Goal: Task Accomplishment & Management: Manage account settings

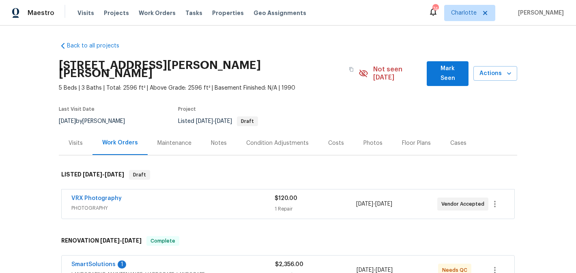
click at [330, 60] on div "1871 Tara Trl, Lancaster, SC 29720" at bounding box center [209, 69] width 300 height 29
click at [437, 75] on button "Mark Seen" at bounding box center [447, 73] width 42 height 25
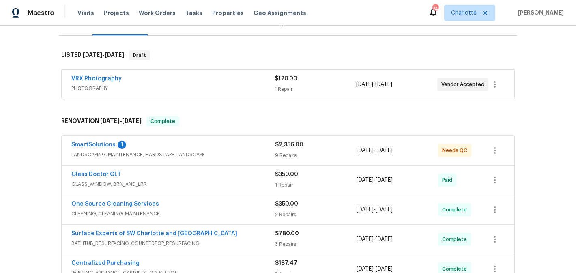
scroll to position [129, 0]
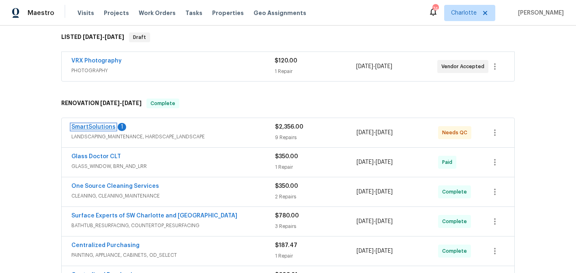
click at [86, 126] on link "SmartSolutions" at bounding box center [93, 127] width 44 height 6
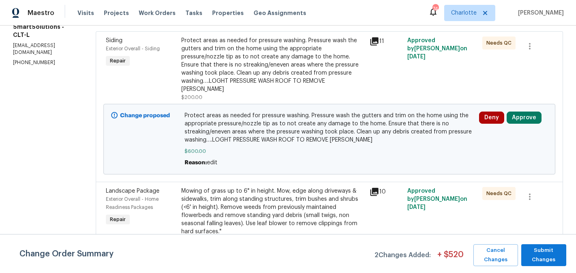
scroll to position [159, 0]
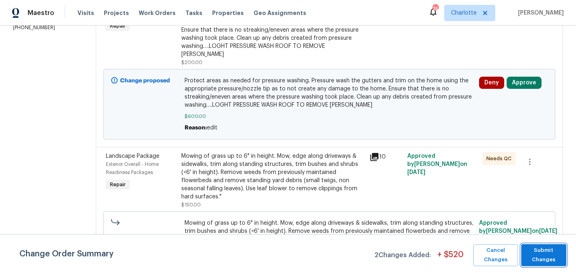
click at [544, 258] on span "Submit Changes" at bounding box center [543, 255] width 37 height 19
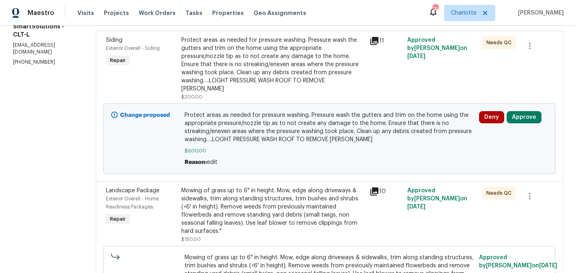
scroll to position [0, 0]
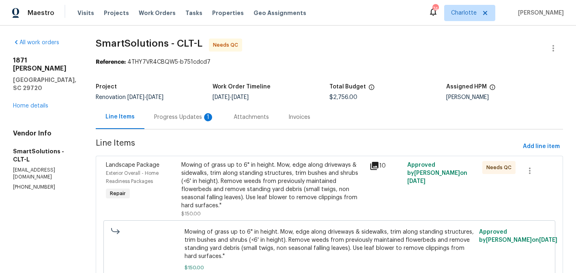
click at [169, 118] on div "Progress Updates 1" at bounding box center [184, 117] width 60 height 8
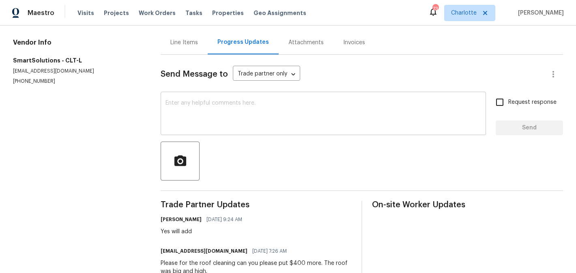
scroll to position [45, 0]
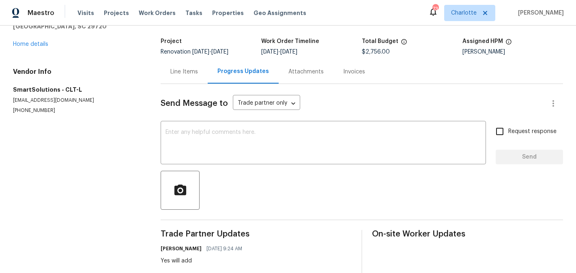
click at [182, 75] on div "Line Items" at bounding box center [184, 72] width 28 height 8
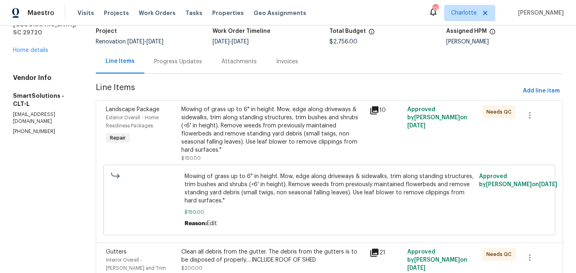
scroll to position [56, 0]
click at [270, 125] on div "Mowing of grass up to 6" in height. Mow, edge along driveways & sidewalks, trim…" at bounding box center [272, 129] width 183 height 49
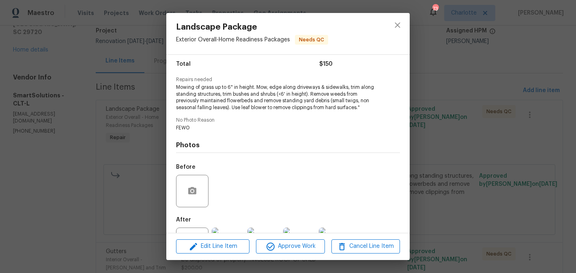
scroll to position [101, 0]
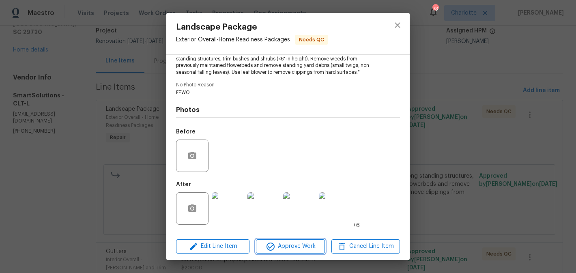
click at [304, 244] on span "Approve Work" at bounding box center [290, 246] width 64 height 10
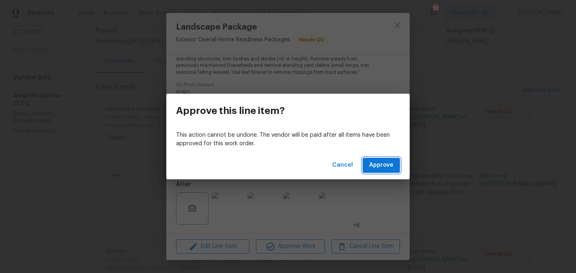
click at [389, 166] on span "Approve" at bounding box center [381, 165] width 24 height 10
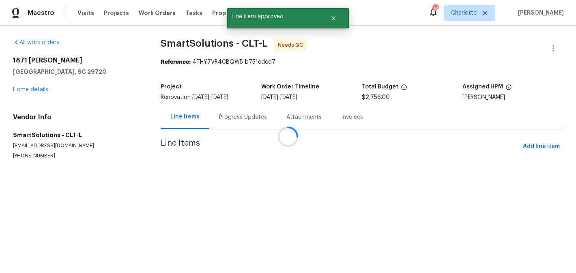
scroll to position [0, 0]
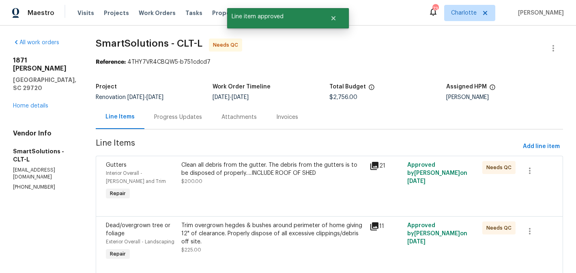
click at [276, 177] on div "Clean all debris from the gutter. The debris from the gutters is to be disposed…" at bounding box center [272, 169] width 183 height 16
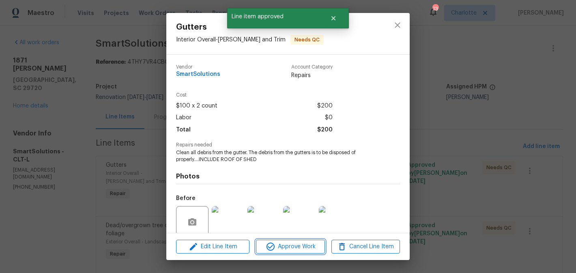
click at [287, 248] on span "Approve Work" at bounding box center [290, 247] width 64 height 10
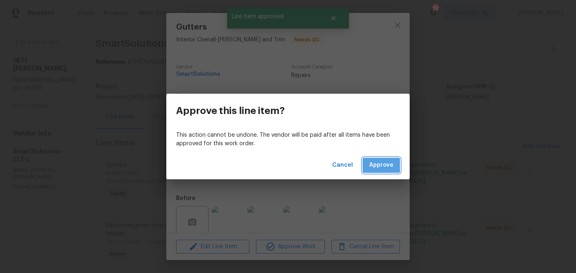
click at [373, 163] on span "Approve" at bounding box center [381, 165] width 24 height 10
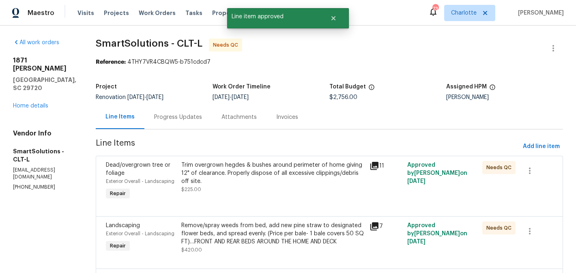
click at [279, 184] on div "Trim overgrown hegdes & bushes around perimeter of home giving 12" of clearance…" at bounding box center [272, 173] width 183 height 24
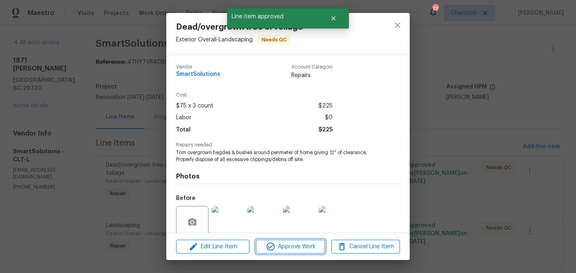
click at [287, 246] on span "Approve Work" at bounding box center [290, 247] width 64 height 10
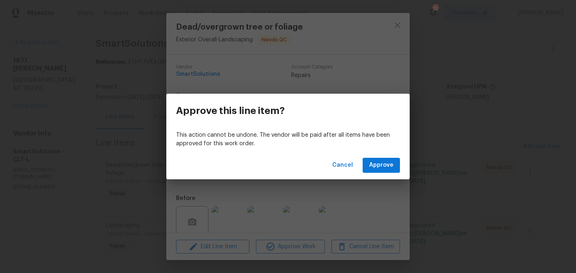
click at [375, 155] on div "Cancel Approve" at bounding box center [287, 165] width 243 height 28
click at [379, 164] on span "Approve" at bounding box center [381, 165] width 24 height 10
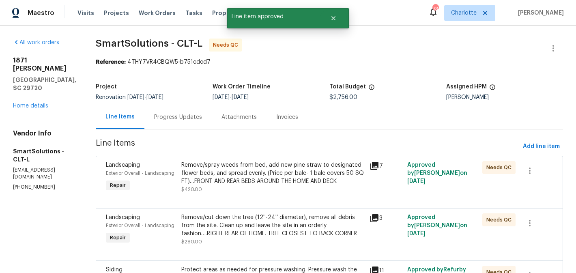
click at [270, 180] on div "Remove/spray weeds from bed, add new pine straw to designated flower beds, and …" at bounding box center [272, 173] width 183 height 24
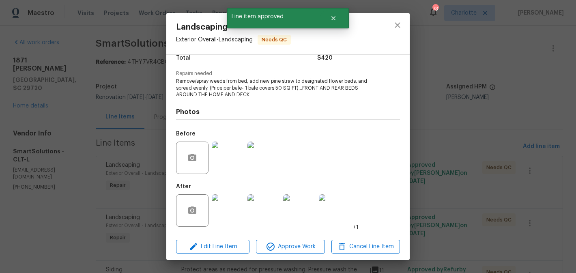
scroll to position [73, 0]
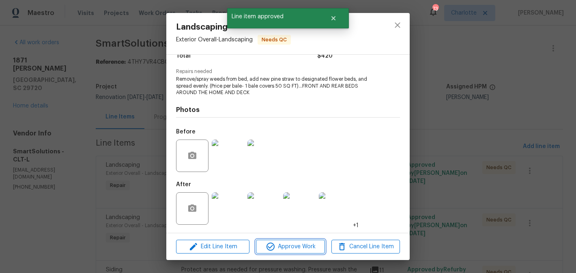
click at [288, 251] on span "Approve Work" at bounding box center [290, 247] width 64 height 10
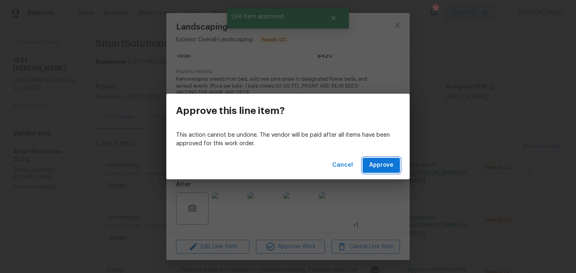
click at [385, 161] on span "Approve" at bounding box center [381, 165] width 24 height 10
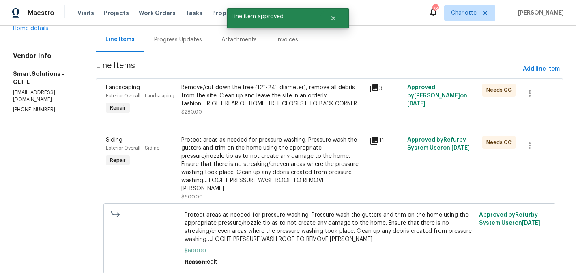
scroll to position [85, 0]
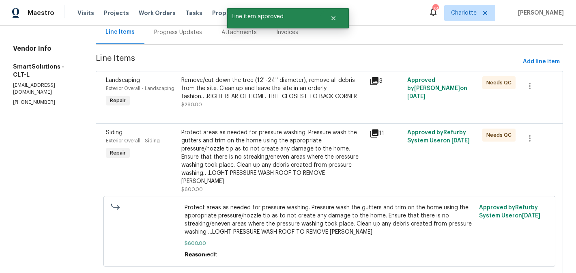
click at [293, 97] on div "Remove/cut down the tree (12''-24'' diameter), remove all debris from the site.…" at bounding box center [272, 88] width 183 height 24
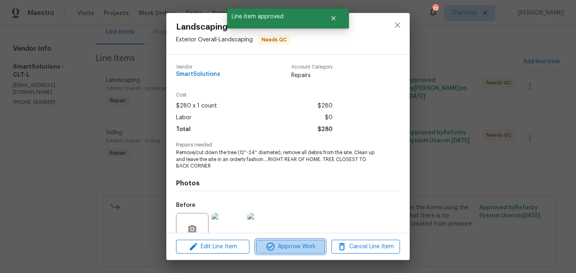
click at [293, 245] on span "Approve Work" at bounding box center [290, 247] width 64 height 10
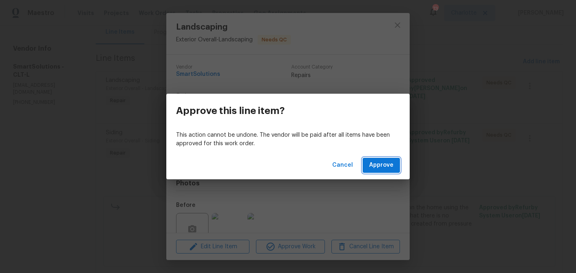
click at [393, 161] on button "Approve" at bounding box center [380, 165] width 37 height 15
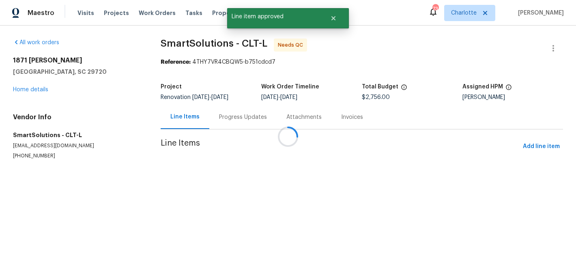
scroll to position [0, 0]
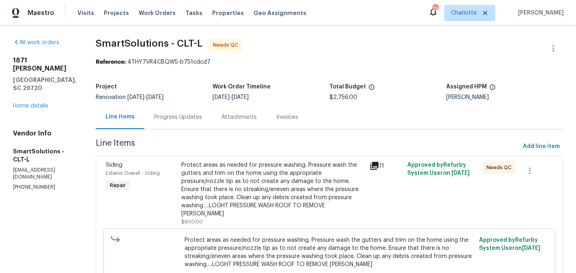
click at [287, 190] on div "Protect areas as needed for pressure washing. Pressure wash the gutters and tri…" at bounding box center [272, 189] width 183 height 57
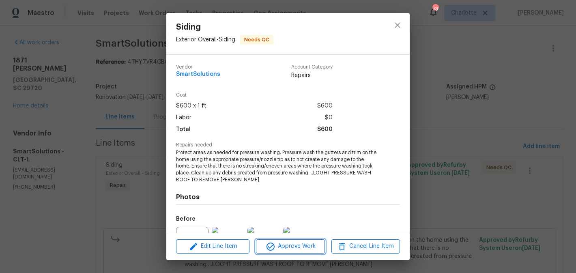
click at [294, 246] on span "Approve Work" at bounding box center [290, 246] width 64 height 10
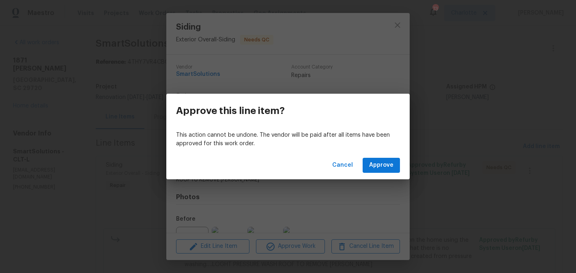
click at [394, 157] on div "Cancel Approve" at bounding box center [287, 165] width 243 height 28
click at [377, 171] on button "Approve" at bounding box center [380, 165] width 37 height 15
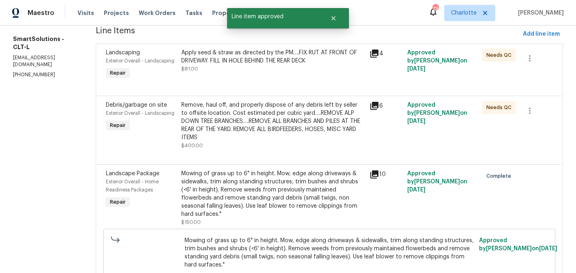
scroll to position [113, 0]
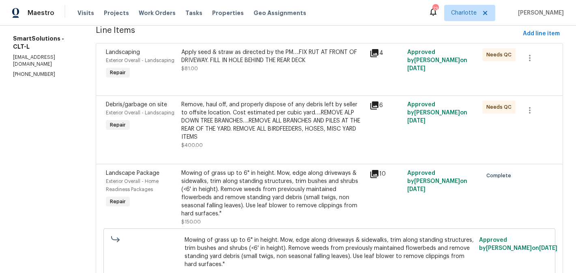
click at [279, 77] on div "Apply seed & straw as directed by the PM….FIX RUT AT FRONT OF DRIVEWAY. FILL IN…" at bounding box center [273, 64] width 188 height 37
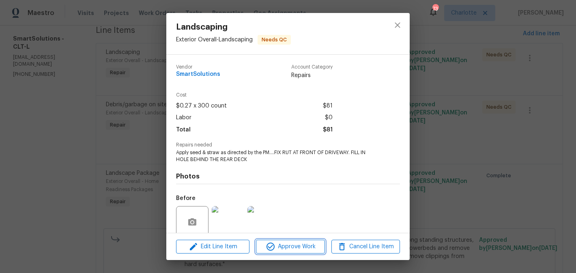
click at [289, 246] on span "Approve Work" at bounding box center [290, 247] width 64 height 10
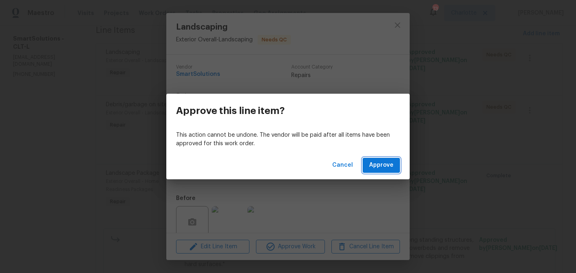
click at [378, 165] on span "Approve" at bounding box center [381, 165] width 24 height 10
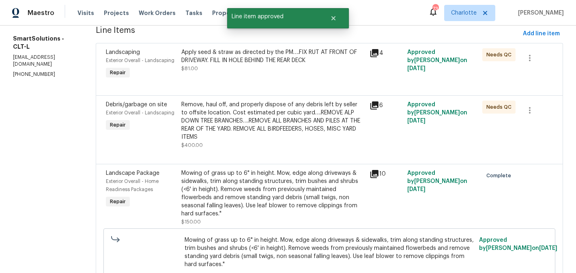
scroll to position [0, 0]
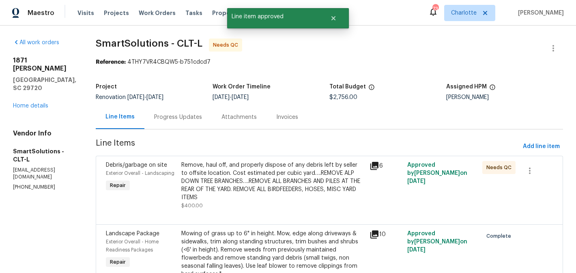
click at [289, 193] on div "Remove, haul off, and properly dispose of any debris left by seller to offsite …" at bounding box center [272, 181] width 183 height 41
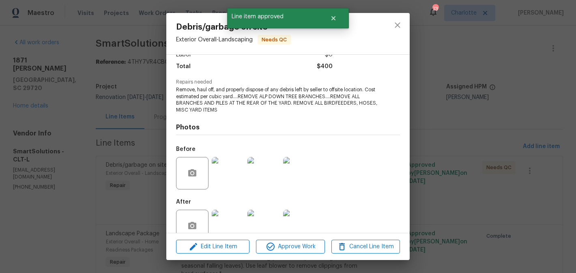
scroll to position [80, 0]
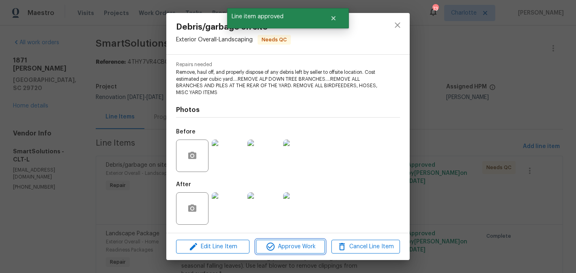
click at [294, 240] on button "Approve Work" at bounding box center [290, 247] width 69 height 14
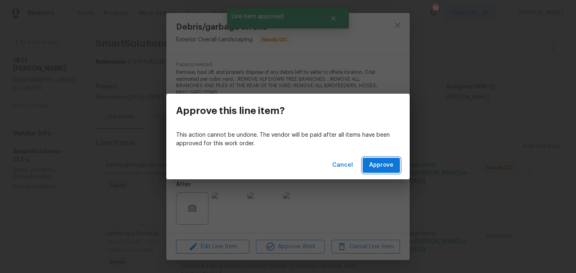
click at [389, 171] on button "Approve" at bounding box center [380, 165] width 37 height 15
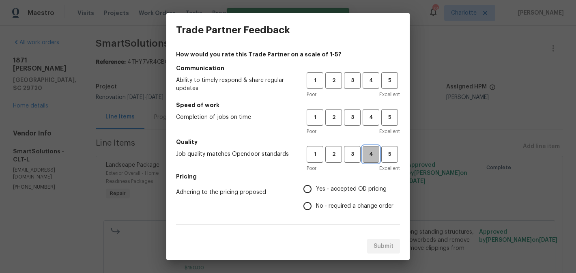
click at [367, 154] on span "4" at bounding box center [370, 154] width 15 height 9
click at [349, 118] on span "3" at bounding box center [352, 117] width 15 height 9
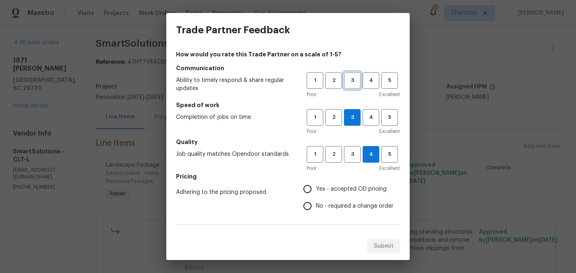
click at [358, 86] on button "3" at bounding box center [352, 80] width 17 height 17
click at [334, 191] on span "Yes - accepted OD pricing" at bounding box center [351, 189] width 71 height 9
click at [316, 191] on input "Yes - accepted OD pricing" at bounding box center [307, 188] width 17 height 17
radio input "true"
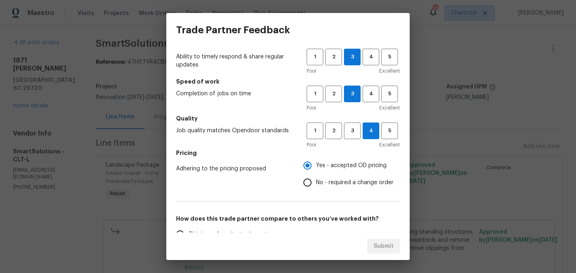
scroll to position [25, 0]
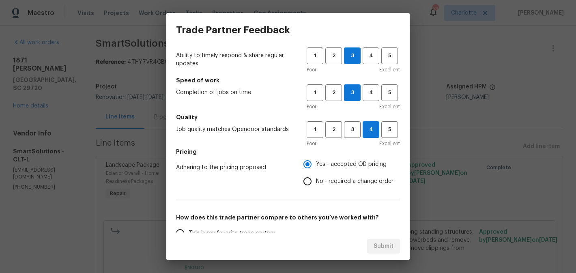
click at [332, 181] on span "No - required a change order" at bounding box center [354, 181] width 77 height 9
click at [316, 181] on input "No - required a change order" at bounding box center [307, 181] width 17 height 17
radio input "true"
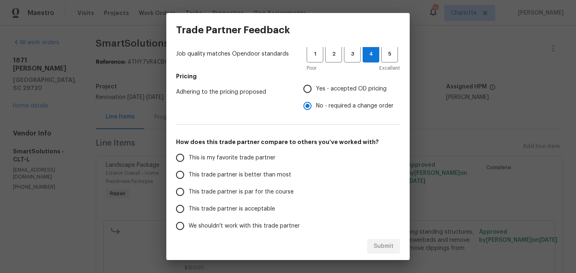
scroll to position [106, 0]
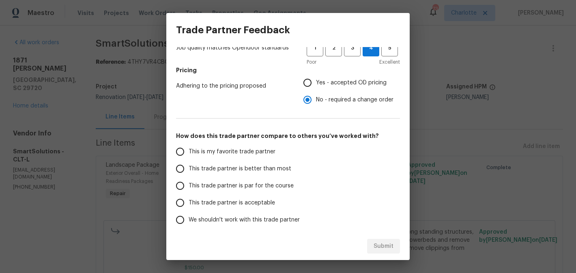
click at [237, 169] on span "This trade partner is better than most" at bounding box center [239, 169] width 103 height 9
click at [188, 169] on input "This trade partner is better than most" at bounding box center [179, 168] width 17 height 17
click at [396, 253] on div "Submit" at bounding box center [287, 246] width 243 height 28
click at [390, 248] on span "Submit" at bounding box center [383, 246] width 20 height 10
radio input "true"
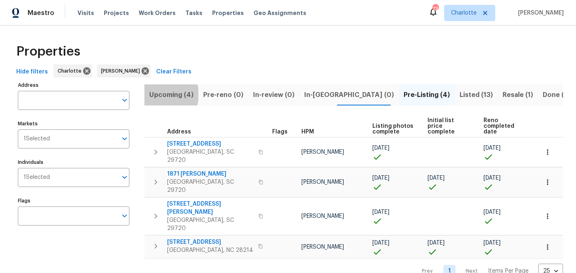
click at [158, 94] on span "Upcoming (4)" at bounding box center [171, 94] width 44 height 11
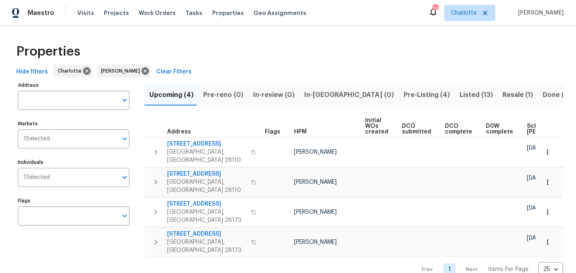
click at [403, 90] on span "Pre-Listing (4)" at bounding box center [426, 94] width 46 height 11
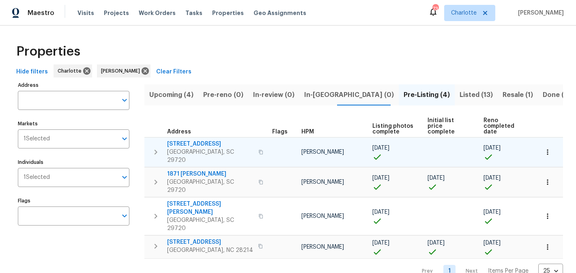
click at [203, 140] on span "[STREET_ADDRESS]" at bounding box center [210, 144] width 86 height 8
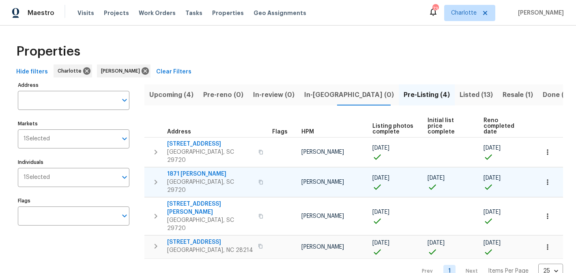
click at [180, 170] on span "1871 [PERSON_NAME]" at bounding box center [210, 174] width 86 height 8
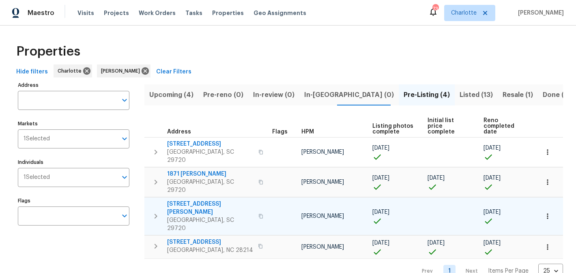
click at [184, 200] on span "2744 Lyndell Way" at bounding box center [210, 208] width 86 height 16
click at [193, 200] on span "2744 Lyndell Way" at bounding box center [210, 208] width 86 height 16
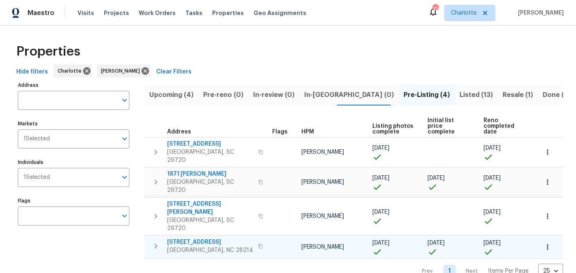
click at [186, 238] on span "505 Old Vine Ct" at bounding box center [210, 242] width 86 height 8
click at [459, 97] on span "Listed (13)" at bounding box center [475, 94] width 33 height 11
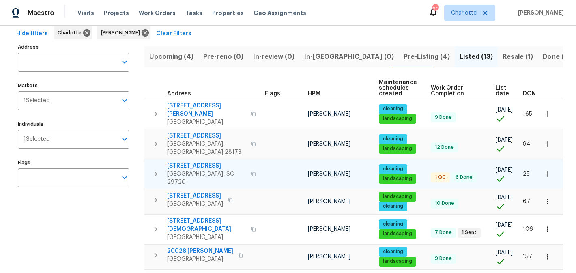
scroll to position [33, 0]
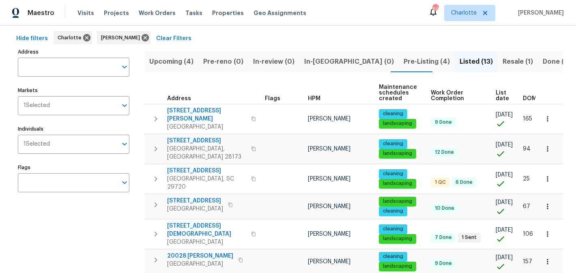
click at [502, 66] on span "Resale (1)" at bounding box center [517, 61] width 30 height 11
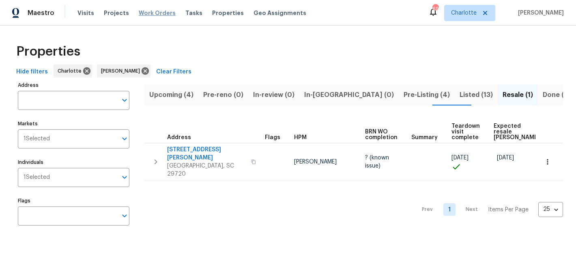
click at [149, 12] on span "Work Orders" at bounding box center [157, 13] width 37 height 8
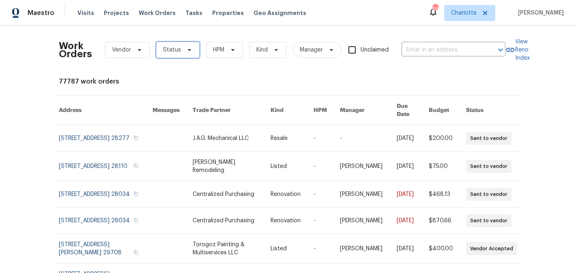
click at [187, 51] on icon at bounding box center [189, 50] width 6 height 6
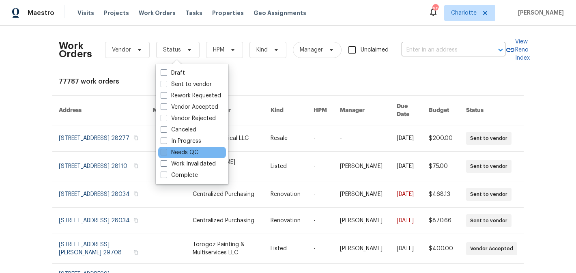
click at [189, 151] on label "Needs QC" at bounding box center [180, 152] width 38 height 8
click at [166, 151] on input "Needs QC" at bounding box center [163, 150] width 5 height 5
checkbox input "true"
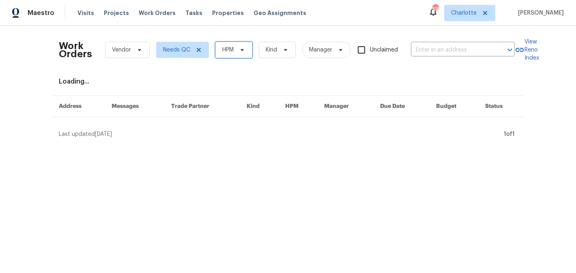
click at [250, 46] on span "HPM" at bounding box center [233, 50] width 37 height 16
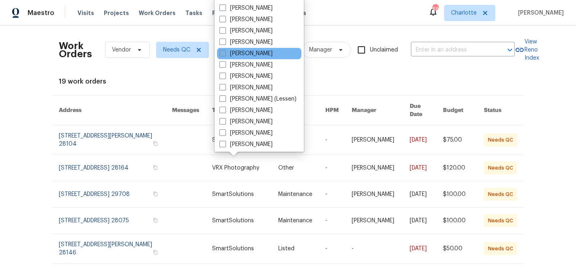
scroll to position [101, 0]
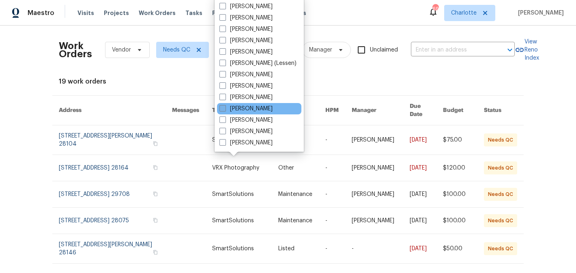
click at [252, 107] on label "[PERSON_NAME]" at bounding box center [245, 109] width 53 height 8
click at [225, 107] on input "[PERSON_NAME]" at bounding box center [221, 107] width 5 height 5
checkbox input "true"
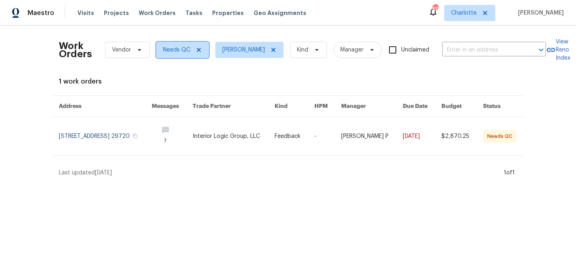
click at [197, 50] on icon at bounding box center [199, 50] width 4 height 4
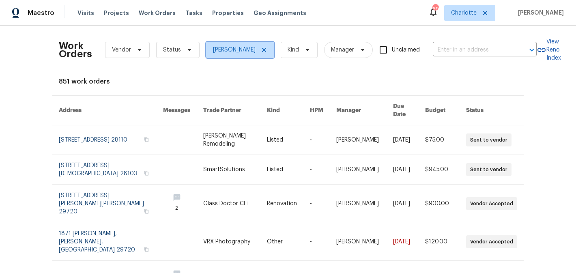
click at [267, 50] on icon at bounding box center [264, 50] width 6 height 6
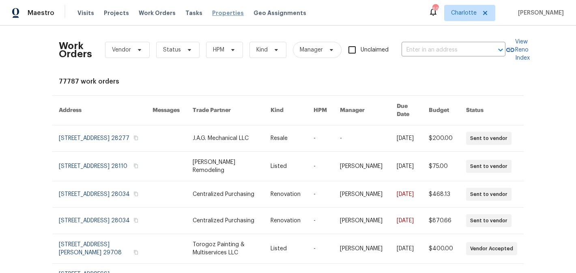
click at [218, 9] on span "Properties" at bounding box center [228, 13] width 32 height 8
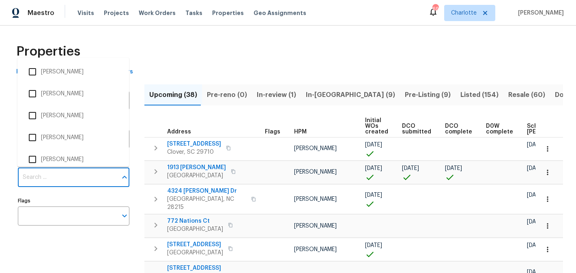
click at [68, 172] on input "Individuals" at bounding box center [67, 177] width 99 height 19
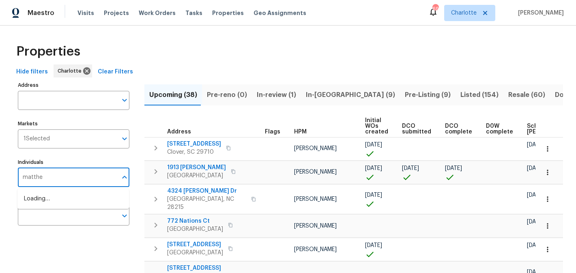
type input "matthew"
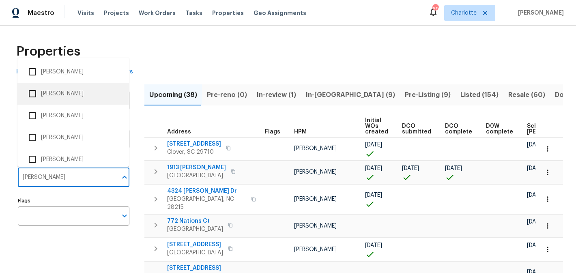
click at [75, 95] on li "[PERSON_NAME]" at bounding box center [73, 93] width 98 height 17
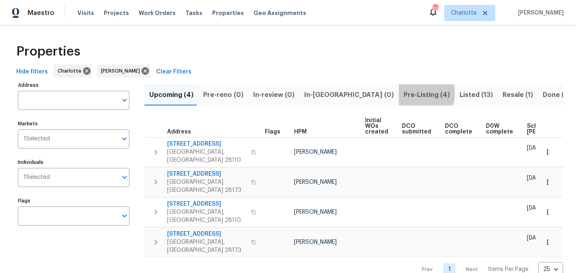
click at [403, 93] on span "Pre-Listing (4)" at bounding box center [426, 94] width 46 height 11
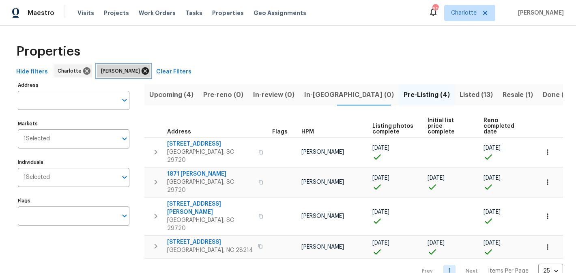
click at [146, 70] on icon at bounding box center [144, 70] width 7 height 7
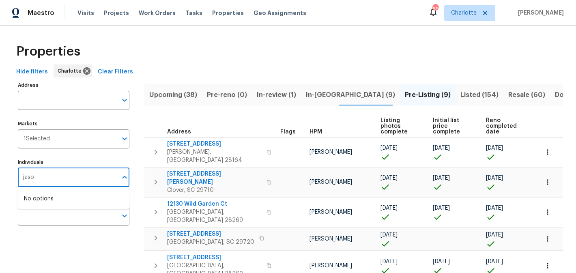
type input "jason"
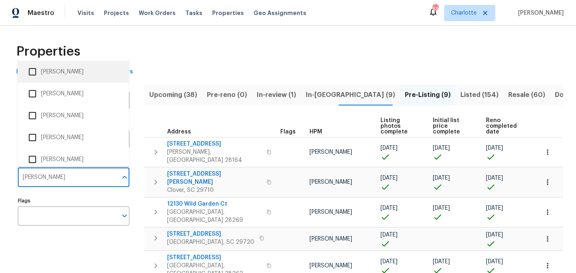
click at [71, 73] on li "Jason Bouque" at bounding box center [73, 71] width 98 height 17
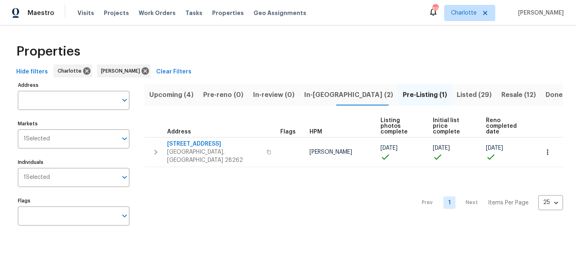
click at [456, 93] on span "Listed (29)" at bounding box center [473, 94] width 35 height 11
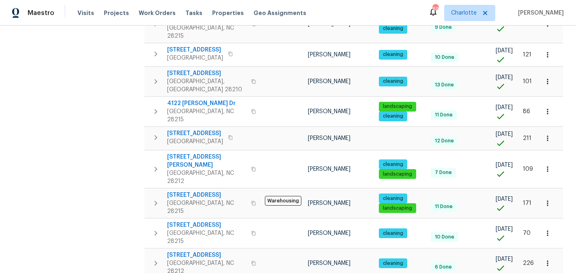
scroll to position [526, 0]
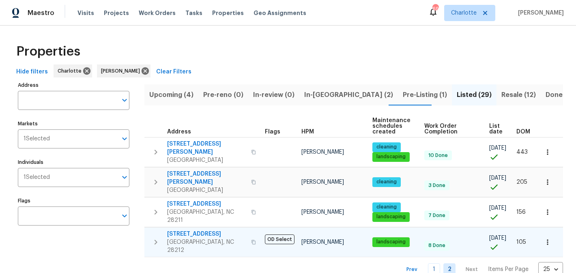
click at [189, 227] on td "1212 Beechdale Dr Charlotte, NC 28212" at bounding box center [202, 241] width 117 height 29
click at [187, 230] on span "1212 Beechdale Dr" at bounding box center [206, 234] width 79 height 8
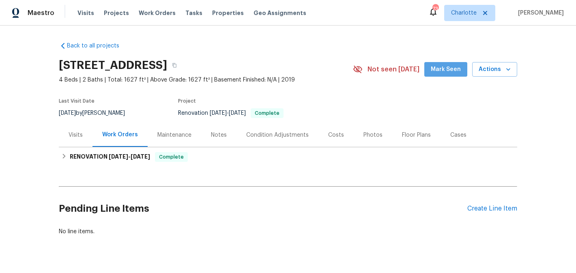
click at [455, 67] on span "Mark Seen" at bounding box center [445, 69] width 30 height 10
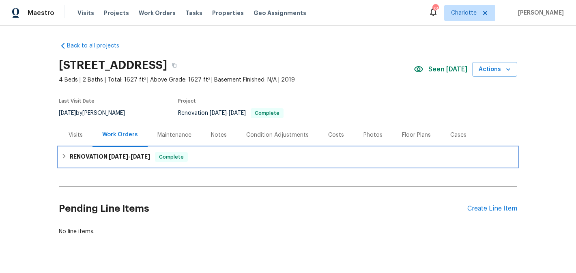
click at [61, 157] on div "RENOVATION [DATE] - [DATE] Complete" at bounding box center [288, 156] width 458 height 19
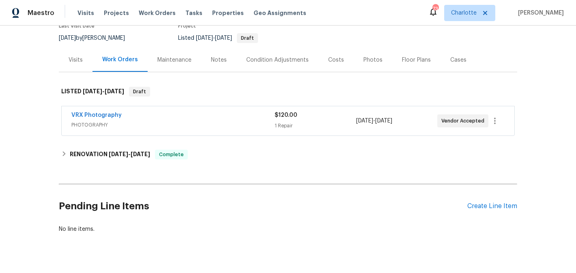
scroll to position [90, 0]
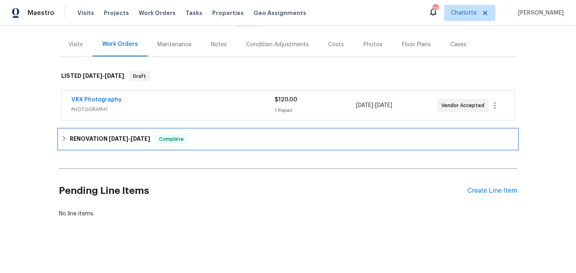
click at [107, 139] on h6 "RENOVATION [DATE] - [DATE]" at bounding box center [110, 139] width 80 height 10
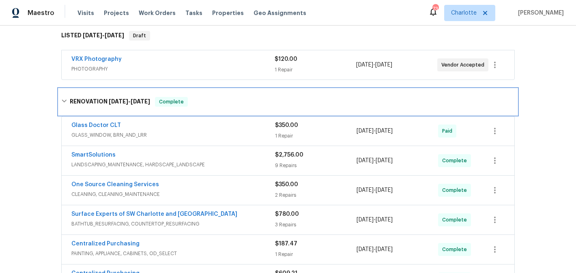
scroll to position [0, 0]
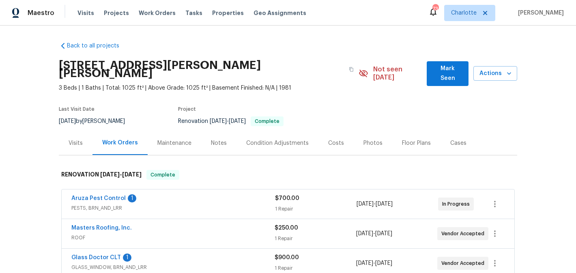
click at [437, 73] on span "Mark Seen" at bounding box center [447, 74] width 29 height 20
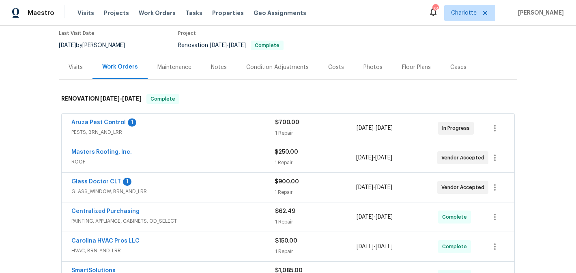
scroll to position [74, 0]
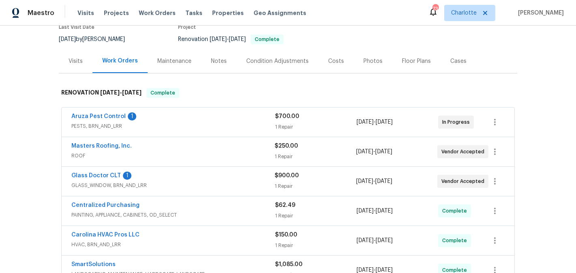
click at [98, 113] on span "Aruza Pest Control" at bounding box center [98, 116] width 54 height 8
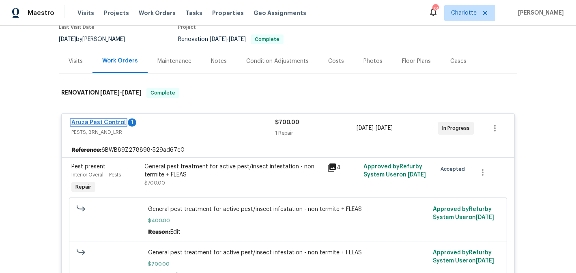
click at [98, 124] on link "Aruza Pest Control" at bounding box center [98, 123] width 54 height 6
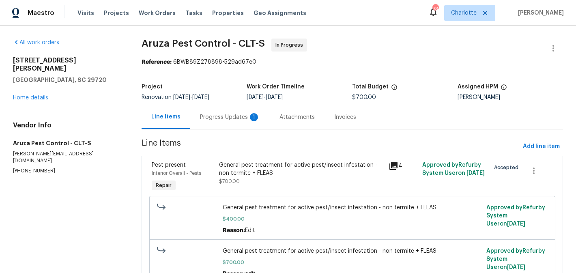
click at [216, 114] on div "Progress Updates 1" at bounding box center [230, 117] width 60 height 8
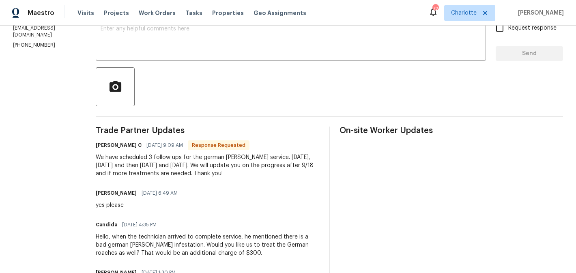
scroll to position [125, 0]
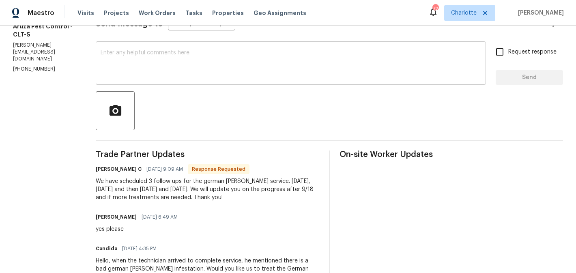
click at [189, 62] on textarea at bounding box center [291, 64] width 380 height 28
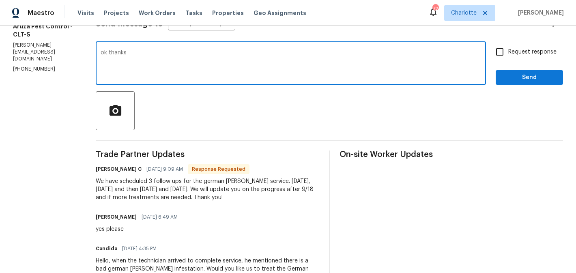
type textarea "ok thanks"
click at [515, 56] on span "Request response" at bounding box center [532, 52] width 48 height 9
click at [508, 56] on input "Request response" at bounding box center [499, 51] width 17 height 17
checkbox input "true"
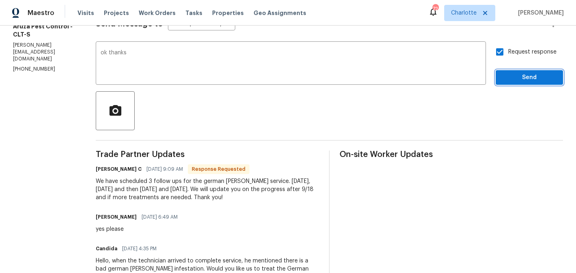
click at [519, 75] on span "Send" at bounding box center [529, 78] width 54 height 10
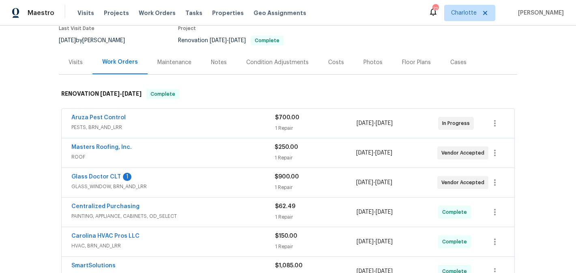
scroll to position [90, 0]
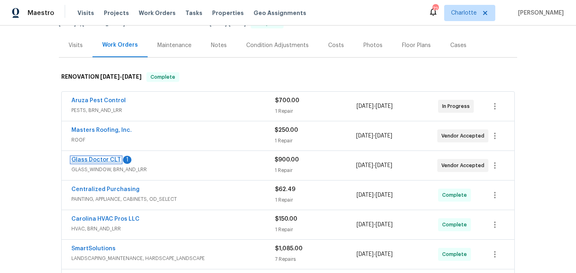
click at [109, 158] on link "Glass Doctor CLT" at bounding box center [95, 160] width 49 height 6
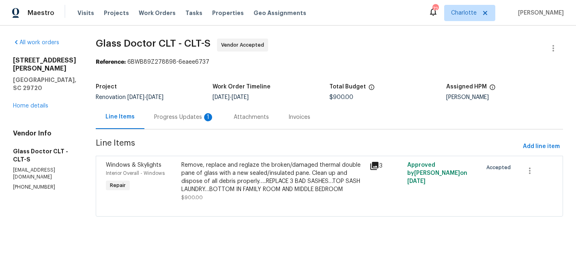
click at [176, 115] on div "Progress Updates 1" at bounding box center [184, 117] width 60 height 8
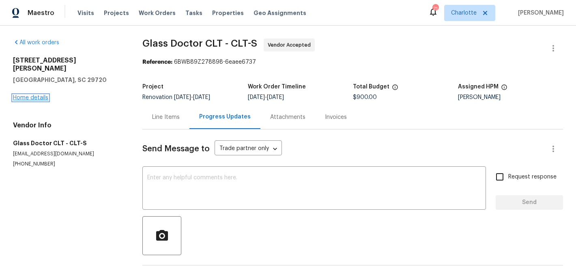
click at [28, 95] on link "Home details" at bounding box center [30, 98] width 35 height 6
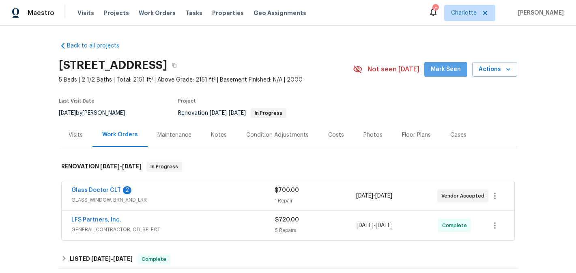
click at [445, 65] on span "Mark Seen" at bounding box center [445, 69] width 30 height 10
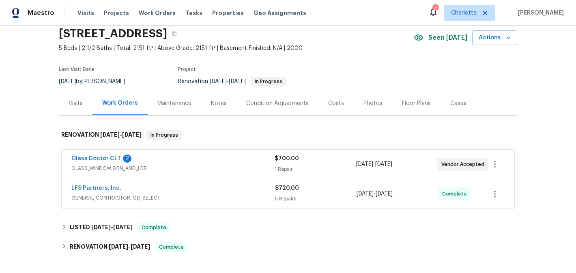
scroll to position [36, 0]
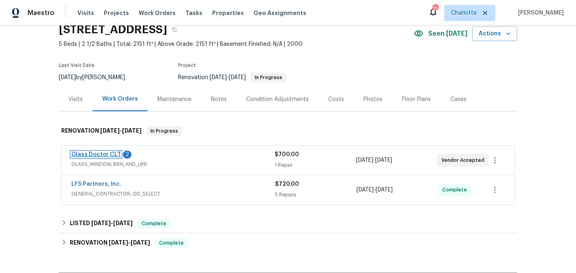
click at [94, 154] on link "Glass Doctor CLT" at bounding box center [95, 155] width 49 height 6
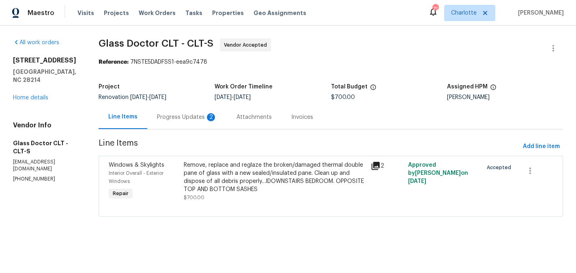
click at [280, 187] on div "Remove, replace and reglaze the broken/damaged thermal double pane of glass wit…" at bounding box center [275, 177] width 182 height 32
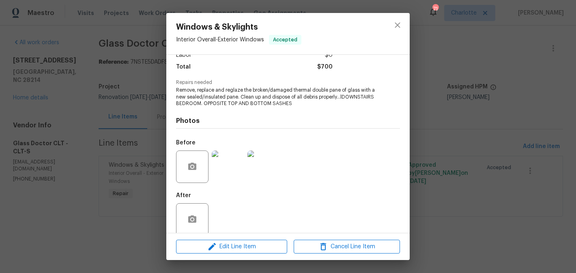
scroll to position [73, 0]
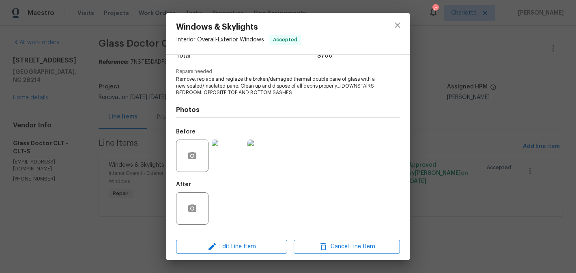
click at [242, 149] on img at bounding box center [228, 155] width 32 height 32
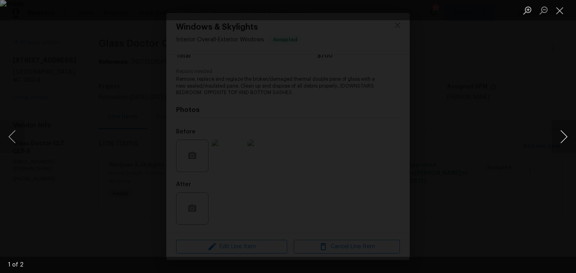
click at [569, 138] on button "Next image" at bounding box center [563, 136] width 24 height 32
click at [559, 10] on button "Close lightbox" at bounding box center [559, 10] width 16 height 14
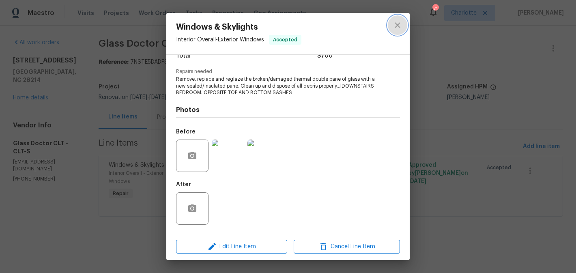
click at [397, 27] on icon "close" at bounding box center [397, 25] width 10 height 10
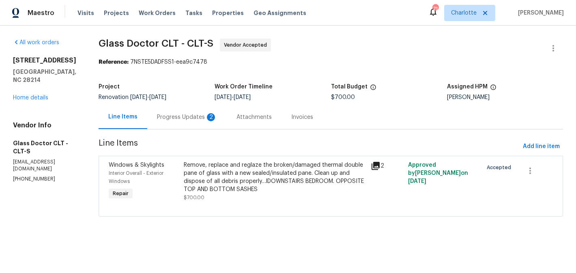
click at [179, 118] on div "Progress Updates 2" at bounding box center [187, 117] width 60 height 8
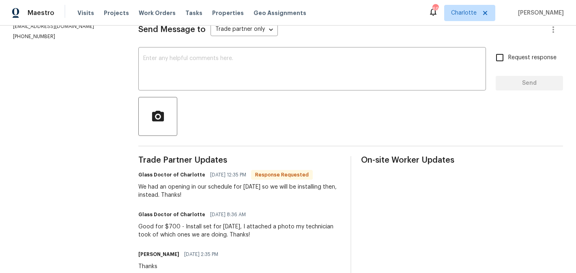
scroll to position [106, 0]
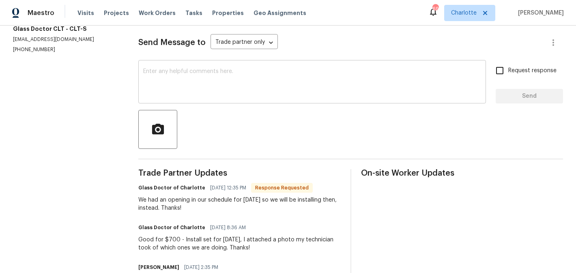
click at [202, 101] on div "x ​" at bounding box center [311, 82] width 347 height 41
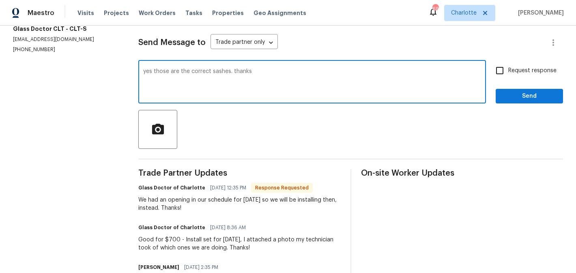
click at [144, 71] on div "yes those are the correct sashes. thanks x ​" at bounding box center [311, 82] width 347 height 41
click at [146, 70] on textarea "yes those are the correct sashes. thanks" at bounding box center [312, 83] width 338 height 28
click at [320, 75] on textarea "Perfect....yes those are the correct sashes. thanks" at bounding box center [312, 83] width 338 height 28
type textarea "Perfect....yes those are the correct sashes. thanks"
click at [504, 77] on input "Request response" at bounding box center [499, 70] width 17 height 17
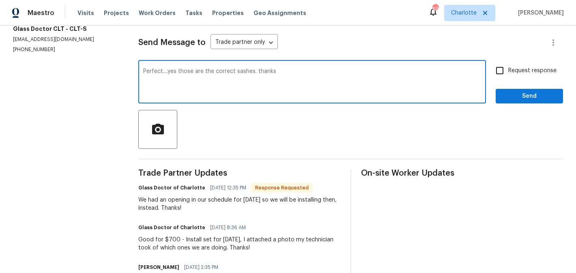
checkbox input "true"
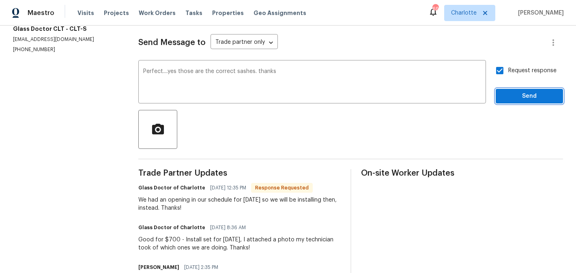
click at [512, 91] on span "Send" at bounding box center [529, 96] width 54 height 10
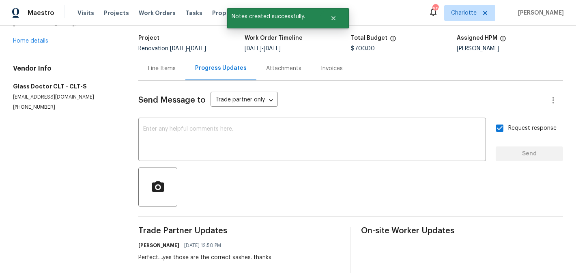
scroll to position [0, 0]
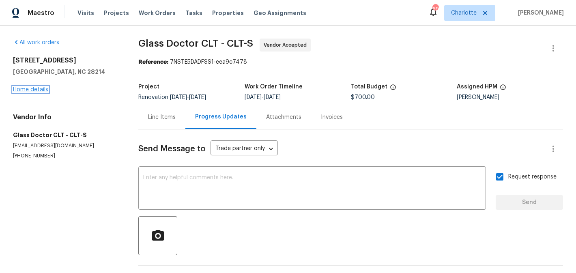
click at [34, 88] on link "Home details" at bounding box center [30, 90] width 35 height 6
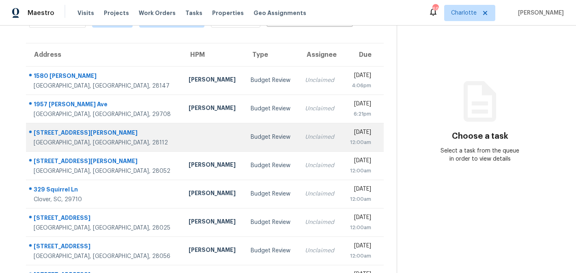
scroll to position [77, 0]
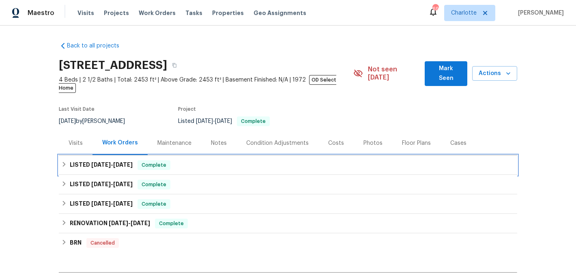
click at [121, 162] on span "8/5/25" at bounding box center [122, 165] width 19 height 6
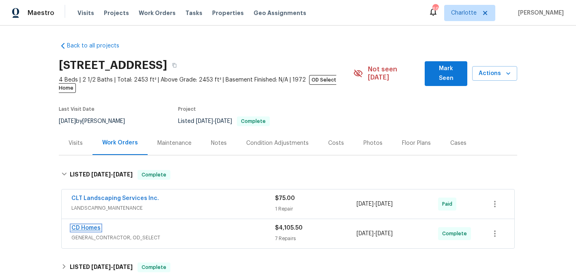
click at [88, 225] on link "CD Homes" at bounding box center [85, 228] width 29 height 6
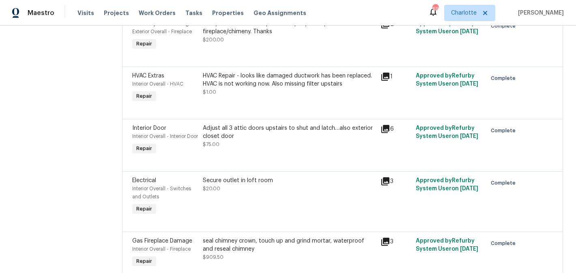
scroll to position [238, 0]
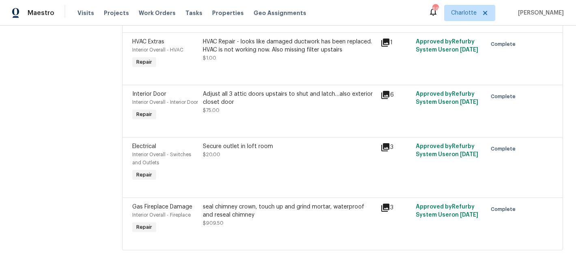
click at [324, 210] on div "seal chimney crown, touch up and grind mortar, waterproof and reseal chimney" at bounding box center [289, 211] width 172 height 16
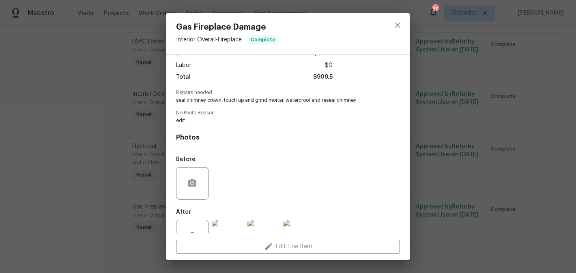
scroll to position [80, 0]
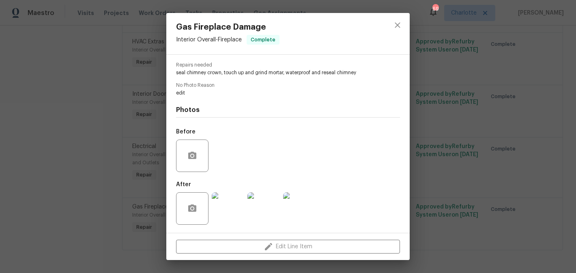
click at [221, 212] on img at bounding box center [228, 208] width 32 height 32
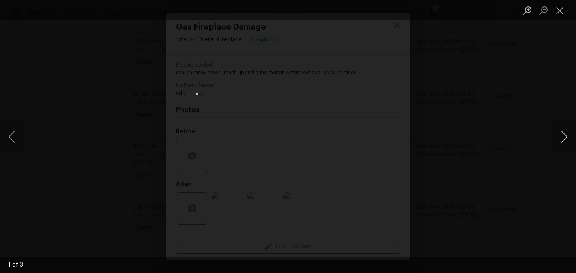
click at [565, 139] on button "Next image" at bounding box center [563, 136] width 24 height 32
click at [557, 13] on button "Close lightbox" at bounding box center [559, 10] width 16 height 14
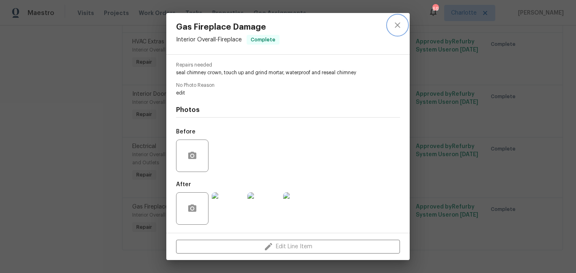
click at [398, 21] on icon "close" at bounding box center [397, 25] width 10 height 10
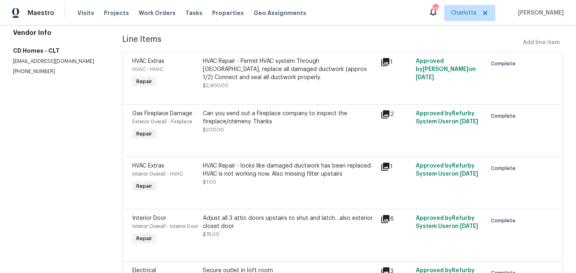
scroll to position [0, 0]
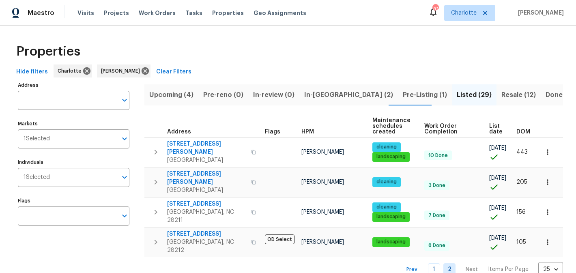
click at [165, 98] on span "Upcoming (4)" at bounding box center [171, 94] width 44 height 11
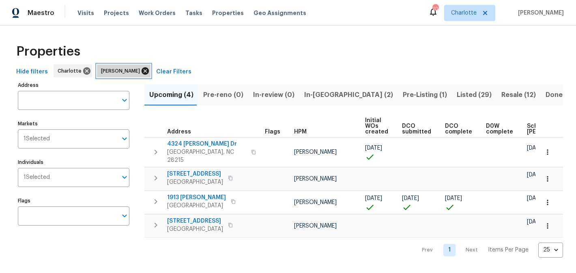
click at [141, 73] on icon at bounding box center [144, 70] width 7 height 7
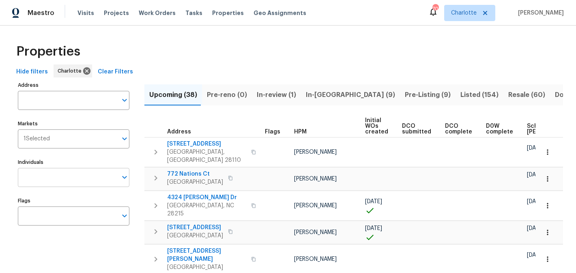
click at [47, 185] on input "Individuals" at bounding box center [67, 177] width 99 height 19
type input "[PERSON_NAME]"
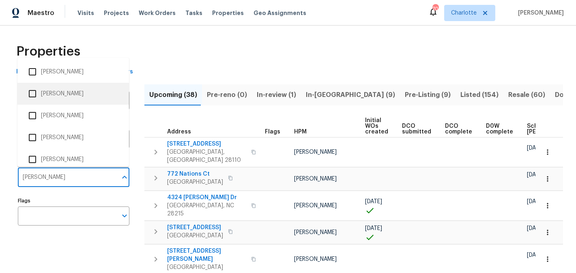
click at [64, 89] on li "[PERSON_NAME]" at bounding box center [73, 93] width 98 height 17
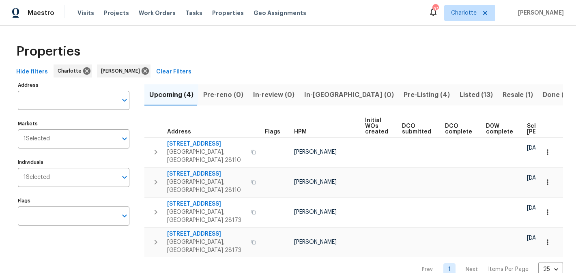
click at [403, 91] on span "Pre-Listing (4)" at bounding box center [426, 94] width 46 height 11
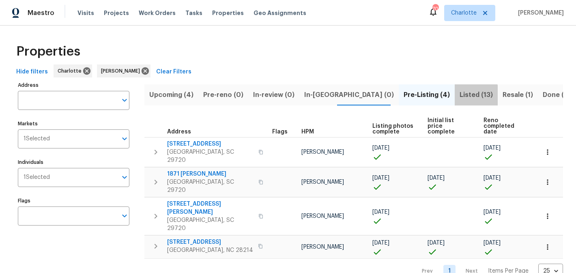
click at [459, 97] on span "Listed (13)" at bounding box center [475, 94] width 33 height 11
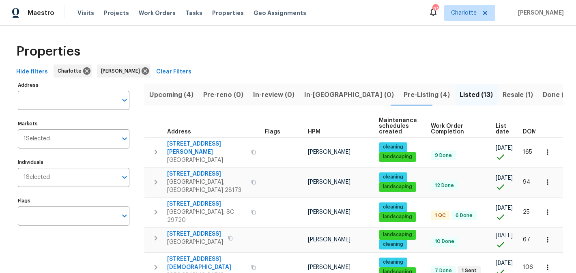
click at [403, 98] on span "Pre-Listing (4)" at bounding box center [426, 94] width 46 height 11
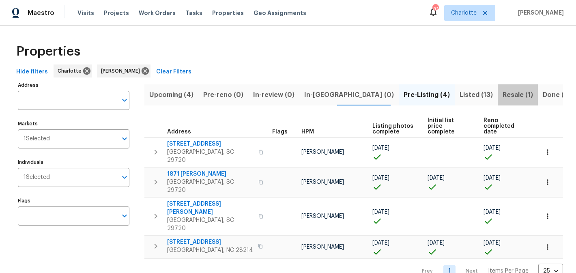
click at [502, 94] on span "Resale (1)" at bounding box center [517, 94] width 30 height 11
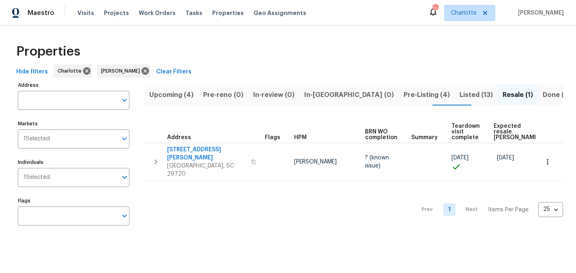
click at [167, 92] on span "Upcoming (4)" at bounding box center [171, 94] width 44 height 11
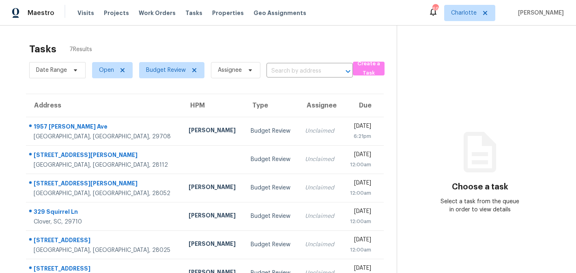
scroll to position [49, 0]
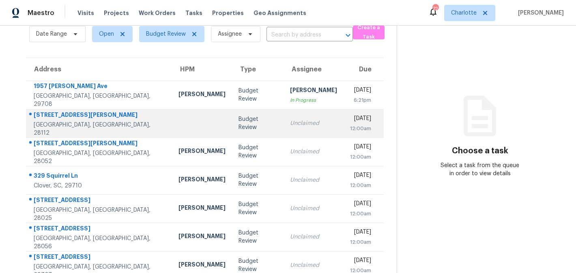
scroll to position [49, 0]
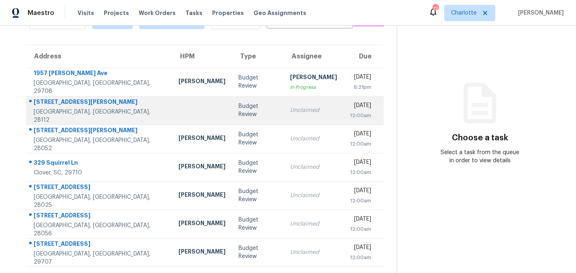
click at [343, 108] on td "[DATE] 12:00am" at bounding box center [363, 110] width 40 height 28
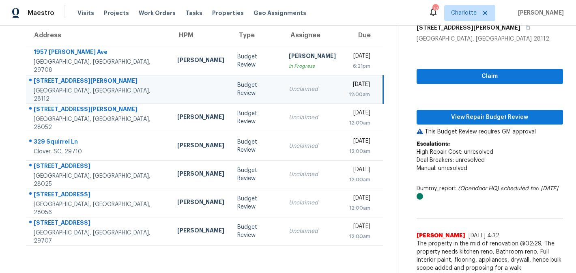
scroll to position [73, 0]
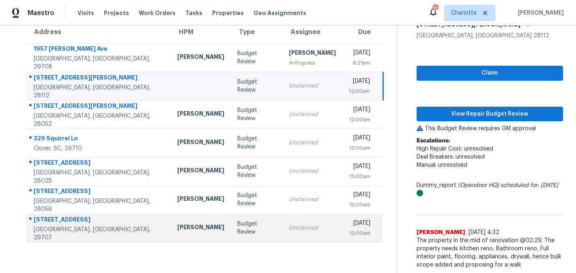
click at [239, 242] on td "Budget Review" at bounding box center [256, 228] width 51 height 28
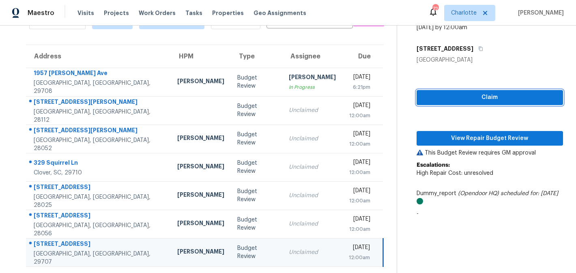
click at [477, 95] on span "Claim" at bounding box center [489, 97] width 133 height 10
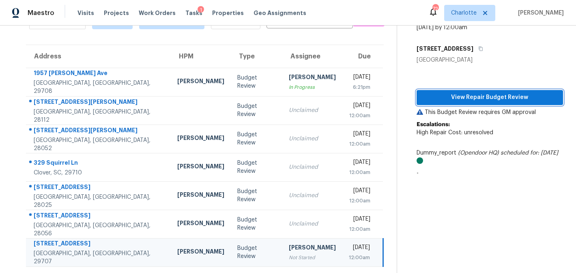
click at [474, 95] on span "View Repair Budget Review" at bounding box center [489, 97] width 133 height 10
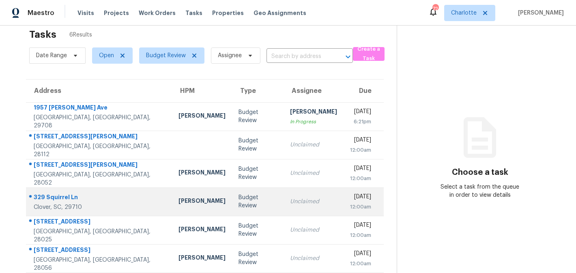
scroll to position [26, 0]
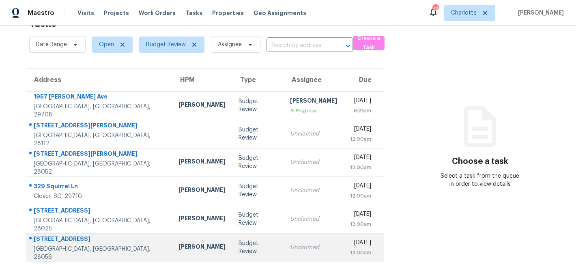
click at [343, 247] on td "[DATE] 12:00am" at bounding box center [363, 247] width 40 height 28
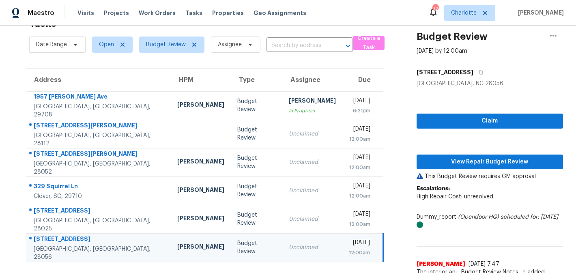
scroll to position [33, 0]
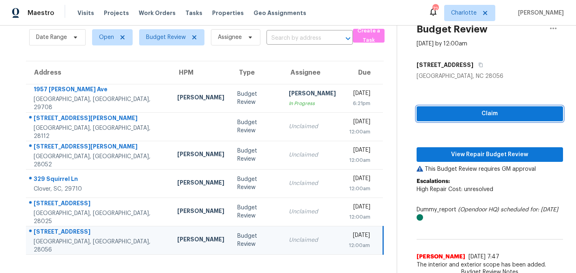
click at [505, 111] on span "Claim" at bounding box center [489, 114] width 133 height 10
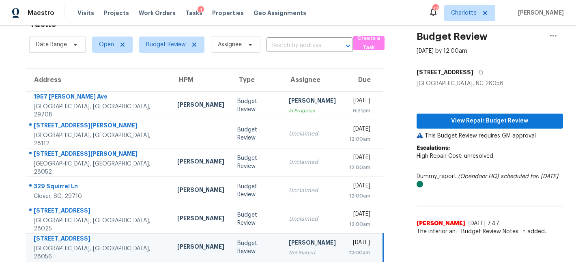
scroll to position [26, 0]
click at [495, 123] on span "View Repair Budget Review" at bounding box center [489, 121] width 133 height 10
click at [463, 123] on span "View Repair Budget Review" at bounding box center [489, 121] width 133 height 10
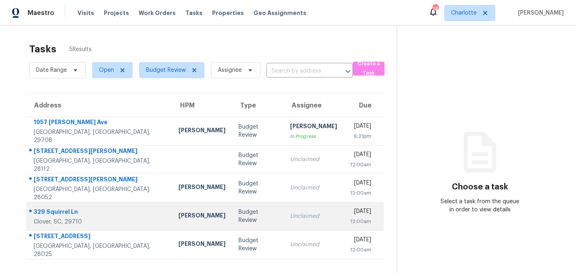
click at [238, 219] on div "Budget Review" at bounding box center [257, 216] width 39 height 16
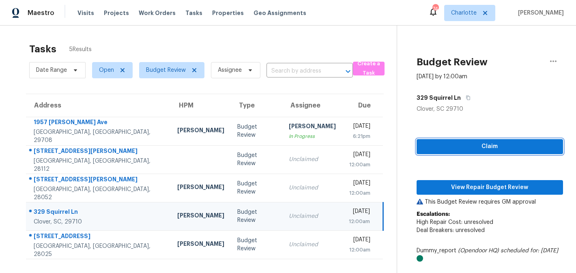
click at [471, 145] on span "Claim" at bounding box center [489, 146] width 133 height 10
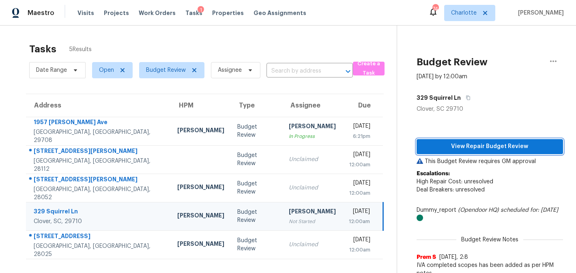
click at [485, 146] on span "View Repair Budget Review" at bounding box center [489, 146] width 133 height 10
click at [492, 147] on span "View Repair Budget Review" at bounding box center [489, 146] width 133 height 10
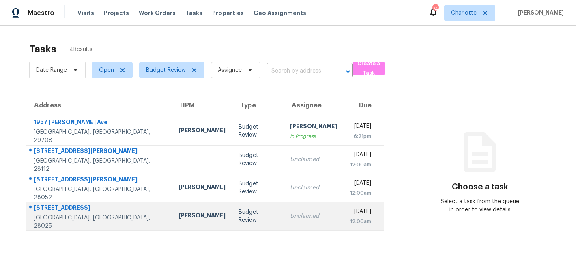
click at [173, 215] on td "[PERSON_NAME]" at bounding box center [202, 216] width 60 height 28
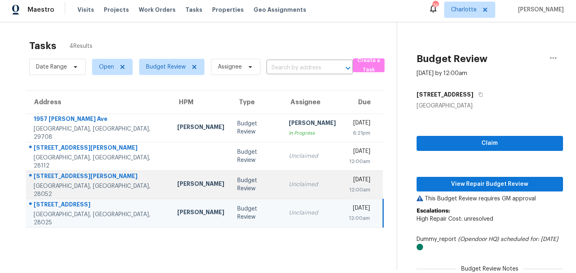
click at [282, 191] on td "Unclaimed" at bounding box center [312, 184] width 60 height 28
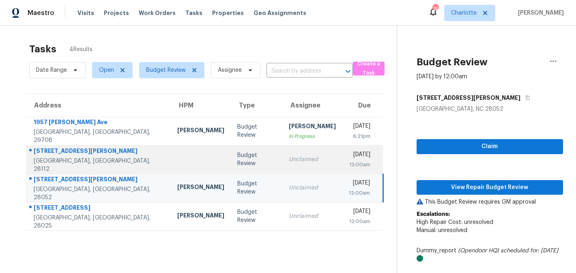
click at [289, 160] on div "Unclaimed" at bounding box center [312, 159] width 47 height 8
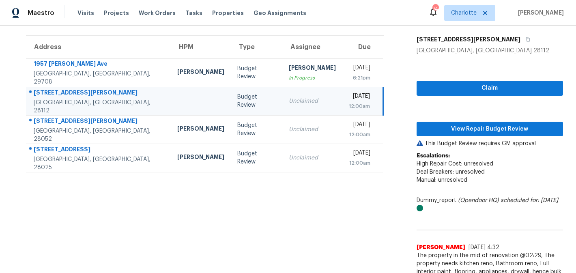
scroll to position [73, 0]
